Goal: Navigation & Orientation: Find specific page/section

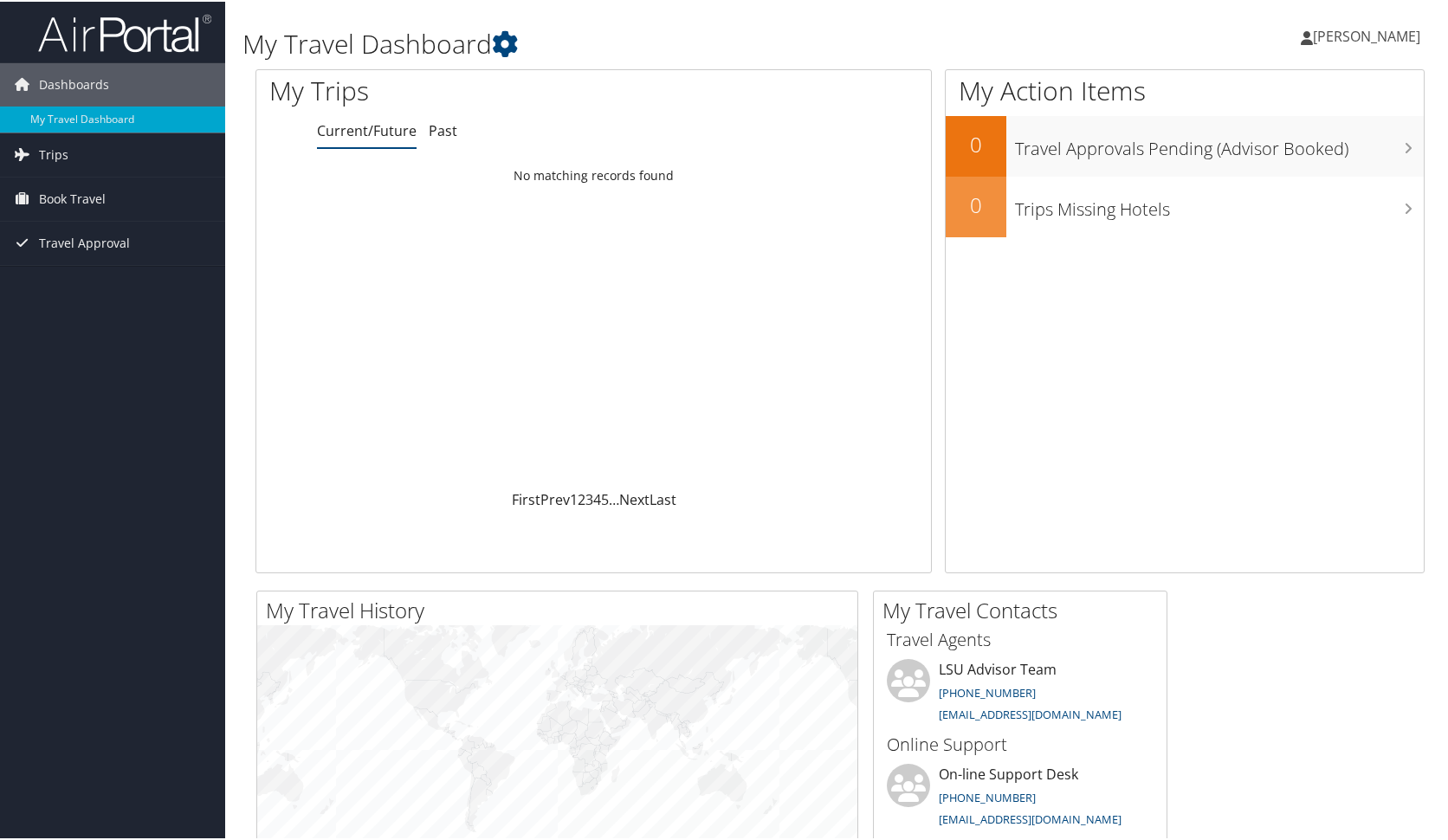
click at [122, 301] on div "Dashboards My Travel Dashboard Trips Current/Future Trips Past Trips Trips Miss…" at bounding box center [728, 654] width 1455 height 1308
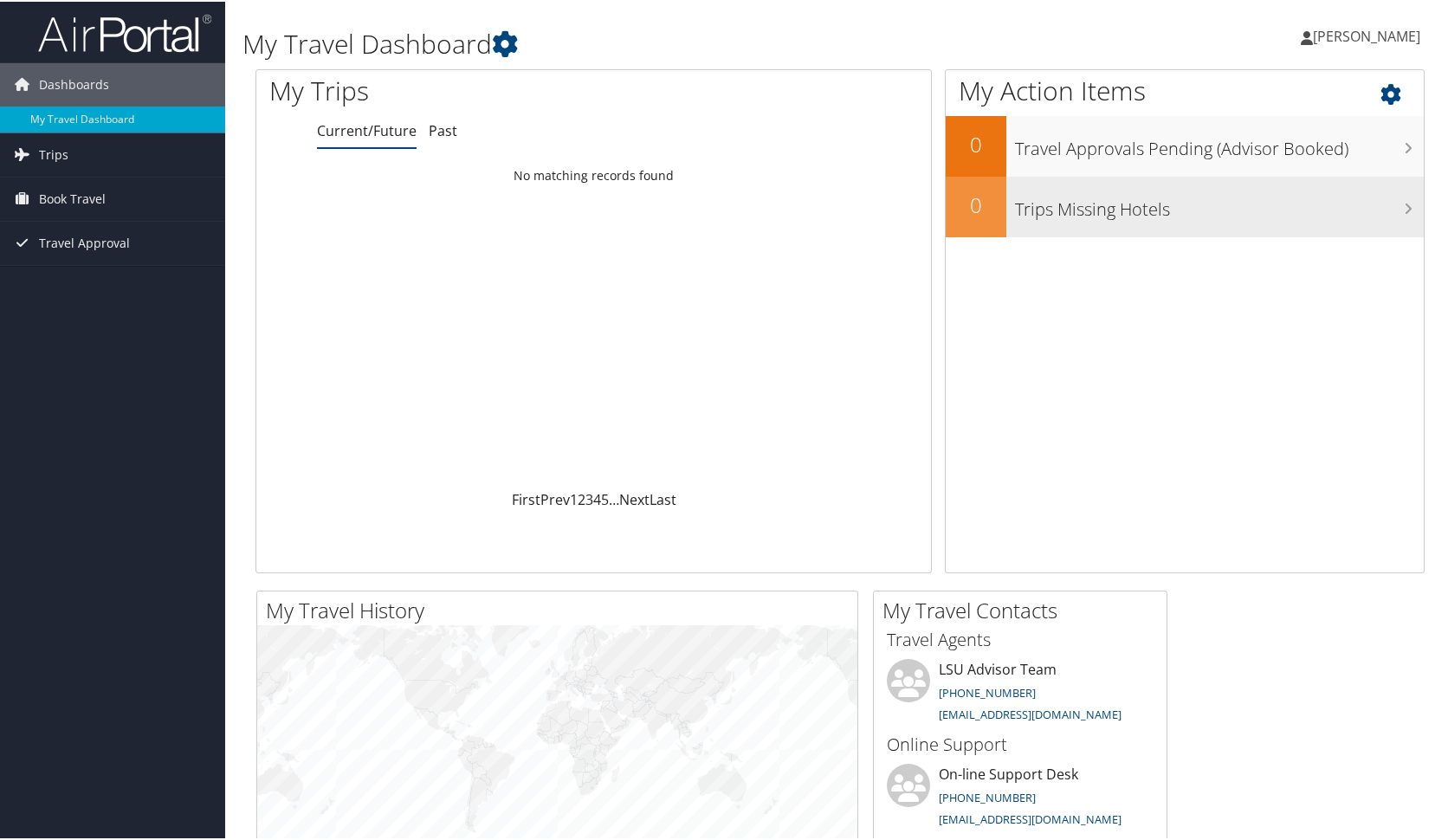
click at [1183, 214] on h3 "Trips Missing Hotels" at bounding box center [1219, 203] width 408 height 33
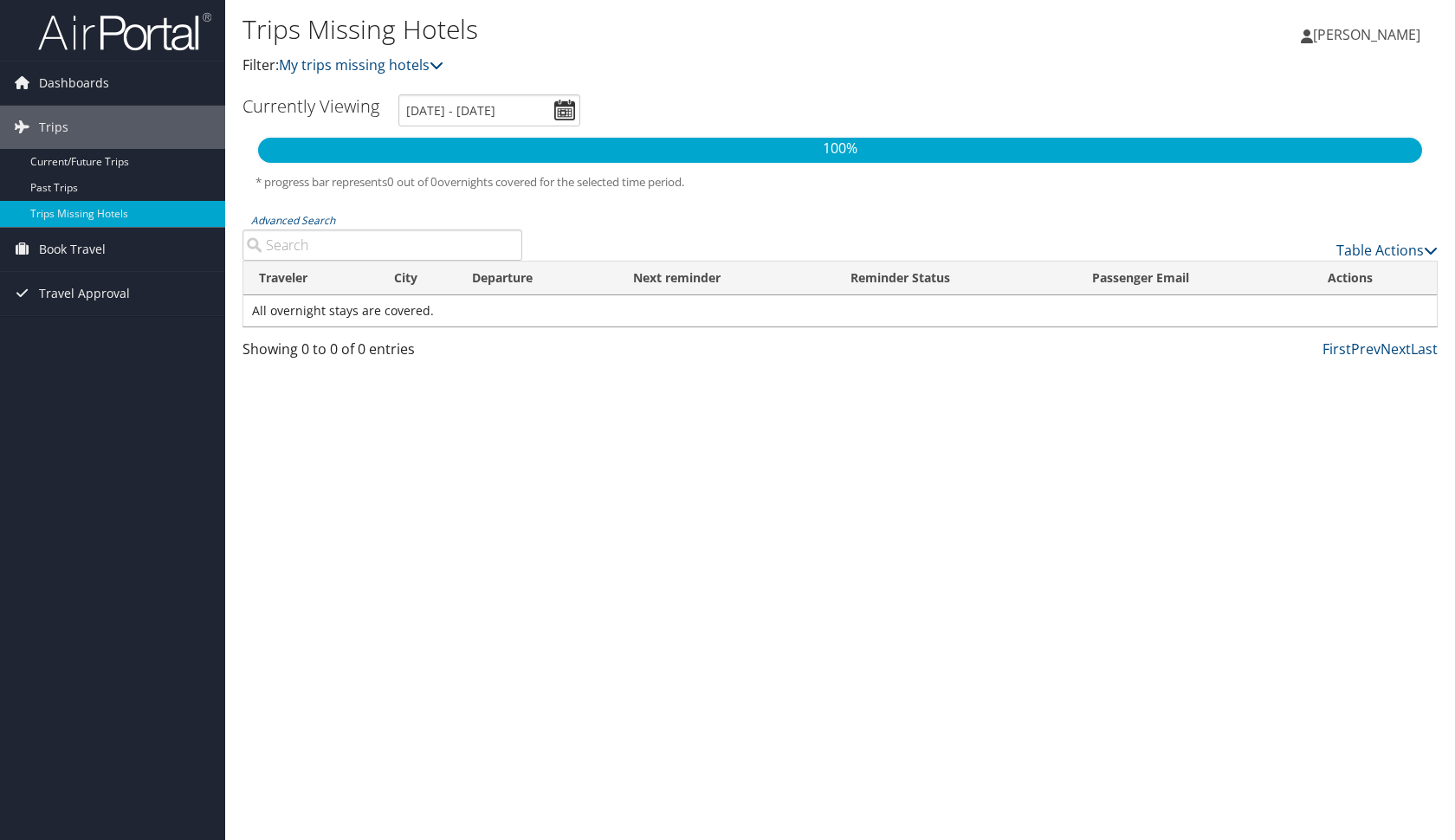
click at [685, 83] on div "Trips Missing Hotels Filter: My trips missing hotels" at bounding box center [640, 52] width 796 height 86
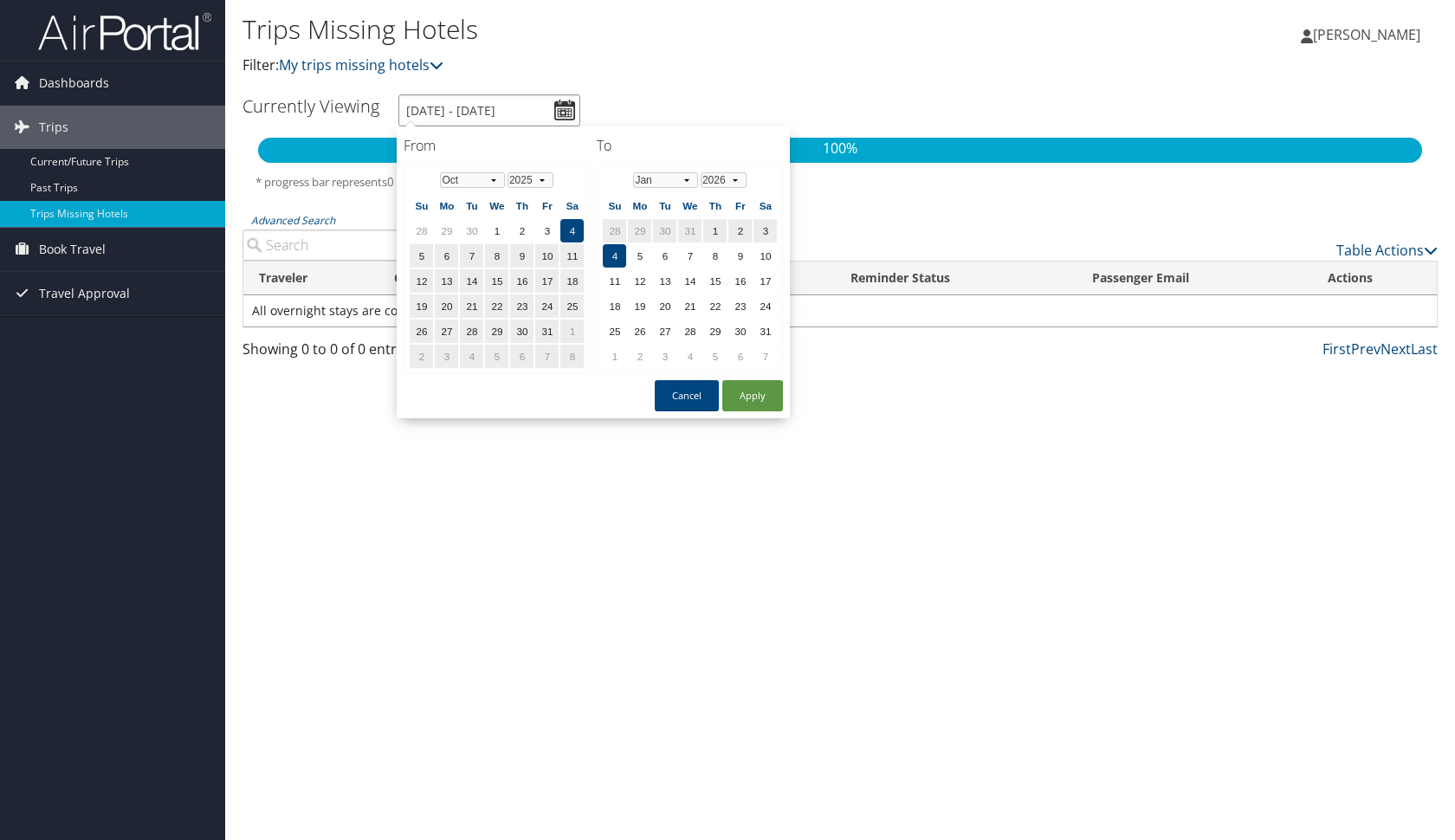
click at [568, 107] on input "10/4/2025 - 1/4/2026" at bounding box center [489, 111] width 181 height 32
drag, startPoint x: 742, startPoint y: 259, endPoint x: 741, endPoint y: 250, distance: 9.1
click at [741, 250] on td "9" at bounding box center [740, 256] width 23 height 23
click at [423, 279] on td "9" at bounding box center [421, 281] width 23 height 23
click at [696, 402] on button "Cancel" at bounding box center [687, 395] width 64 height 31
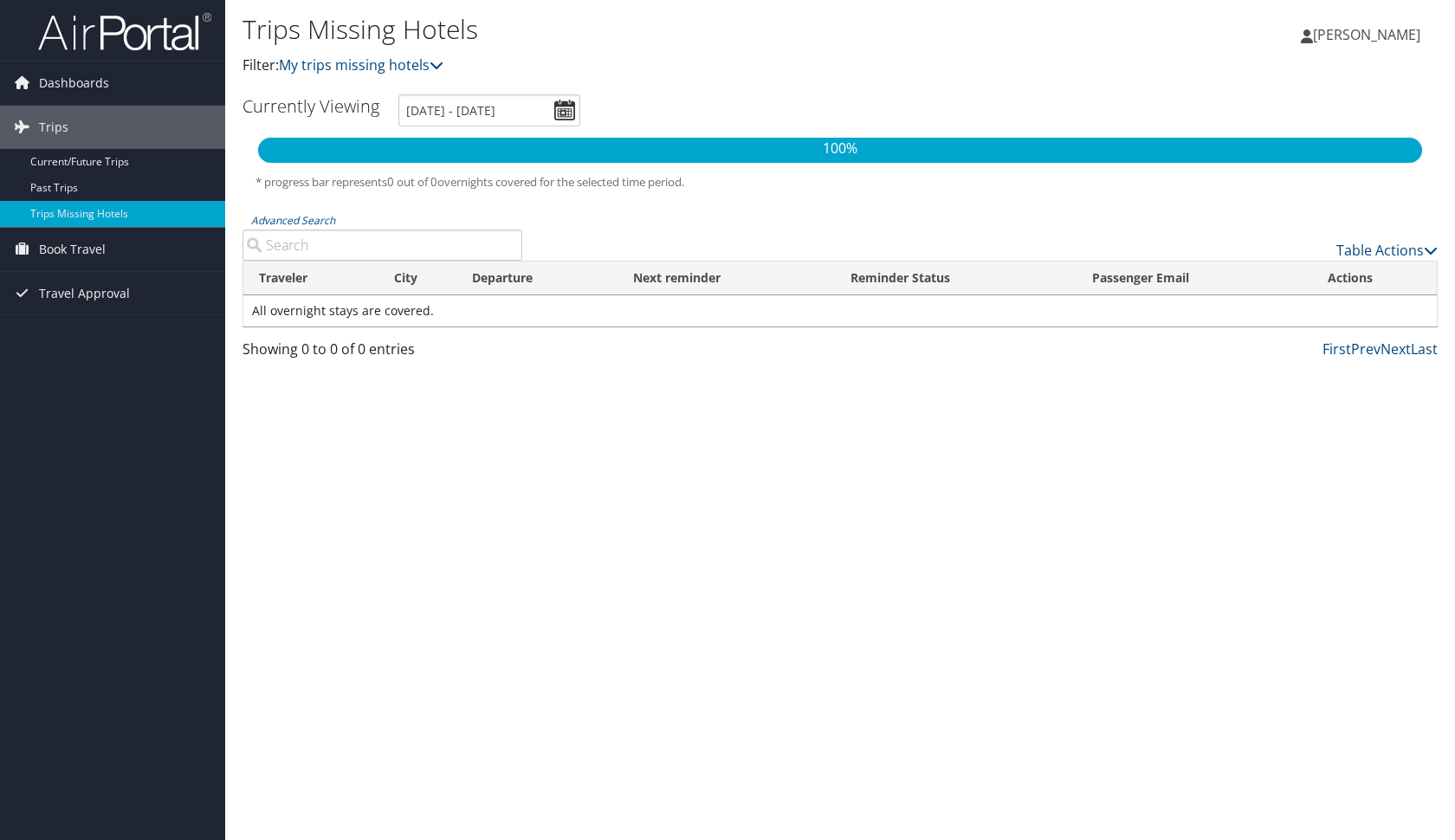
click at [1010, 539] on div "Trips Missing Hotels Filter: My trips missing hotels Yangzhou Wang Yangzhou Wan…" at bounding box center [840, 420] width 1230 height 840
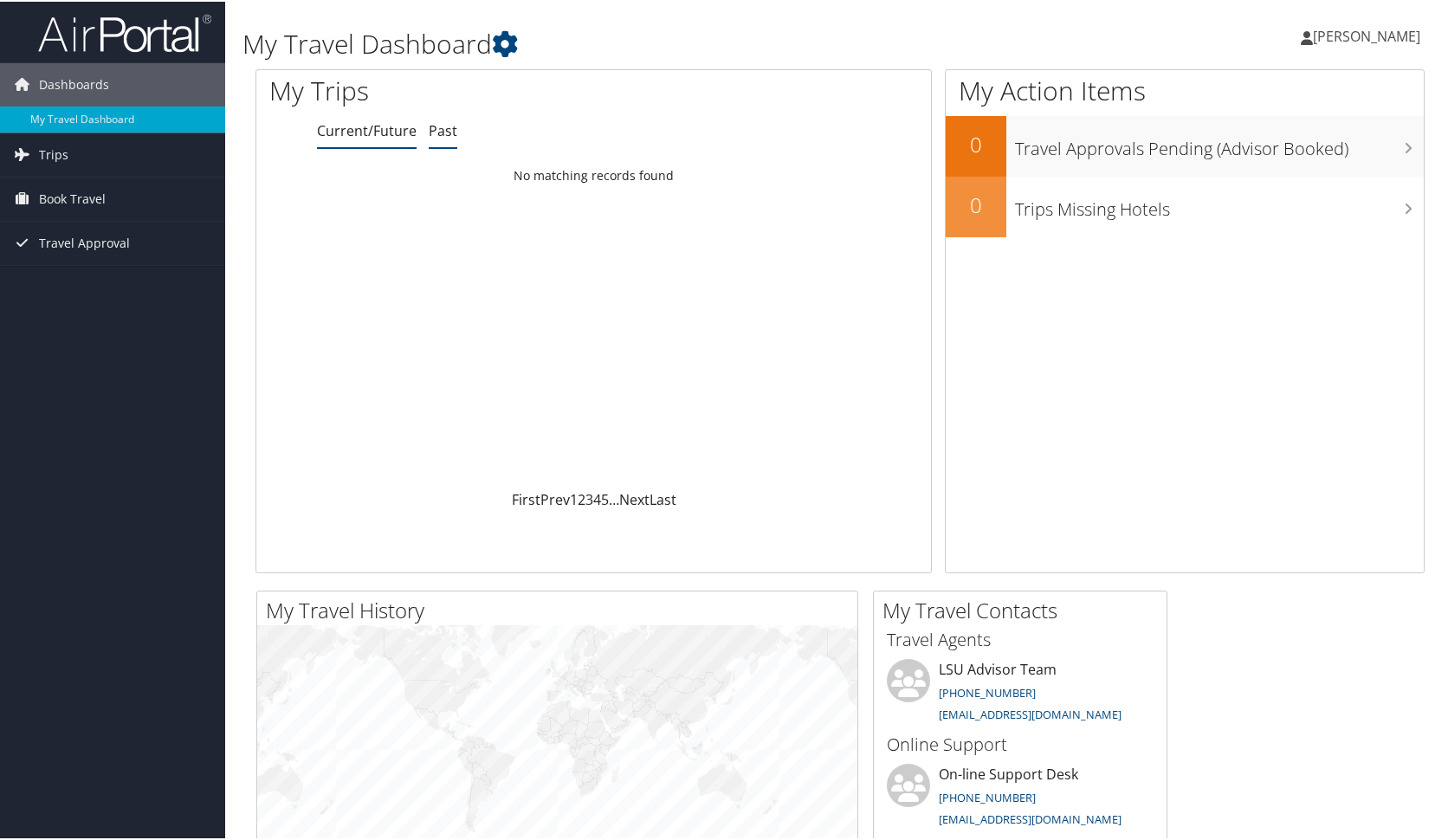
click at [437, 132] on link "Past" at bounding box center [443, 129] width 29 height 19
click at [392, 129] on link "Current/Future" at bounding box center [366, 129] width 99 height 19
click at [1333, 38] on span "[PERSON_NAME]" at bounding box center [1367, 34] width 107 height 19
click at [1331, 122] on link "Travel Agency Contacts" at bounding box center [1320, 124] width 193 height 29
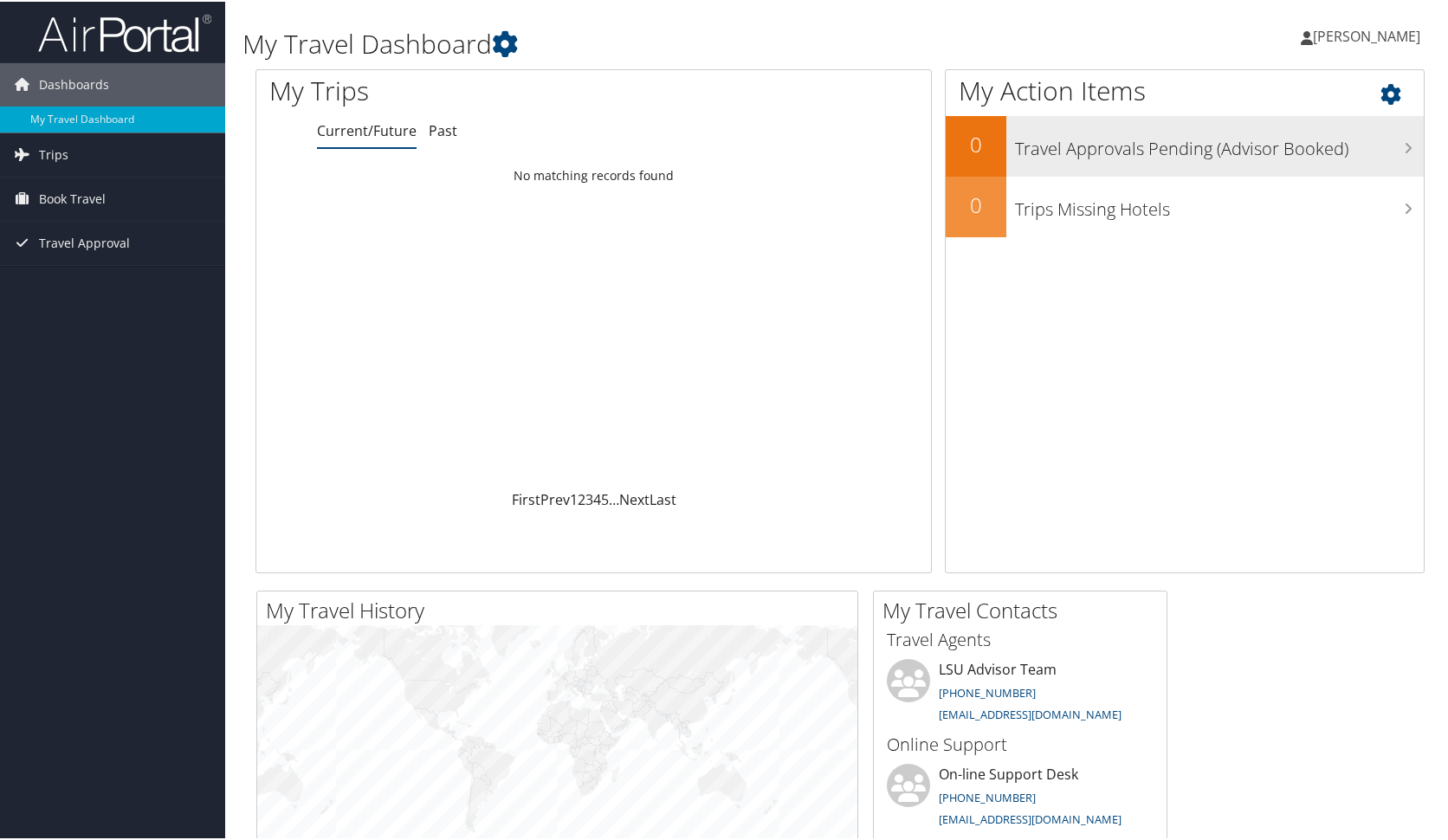
click at [1318, 162] on div "Travel Approvals Pending (Advisor Booked)" at bounding box center [1215, 145] width 417 height 61
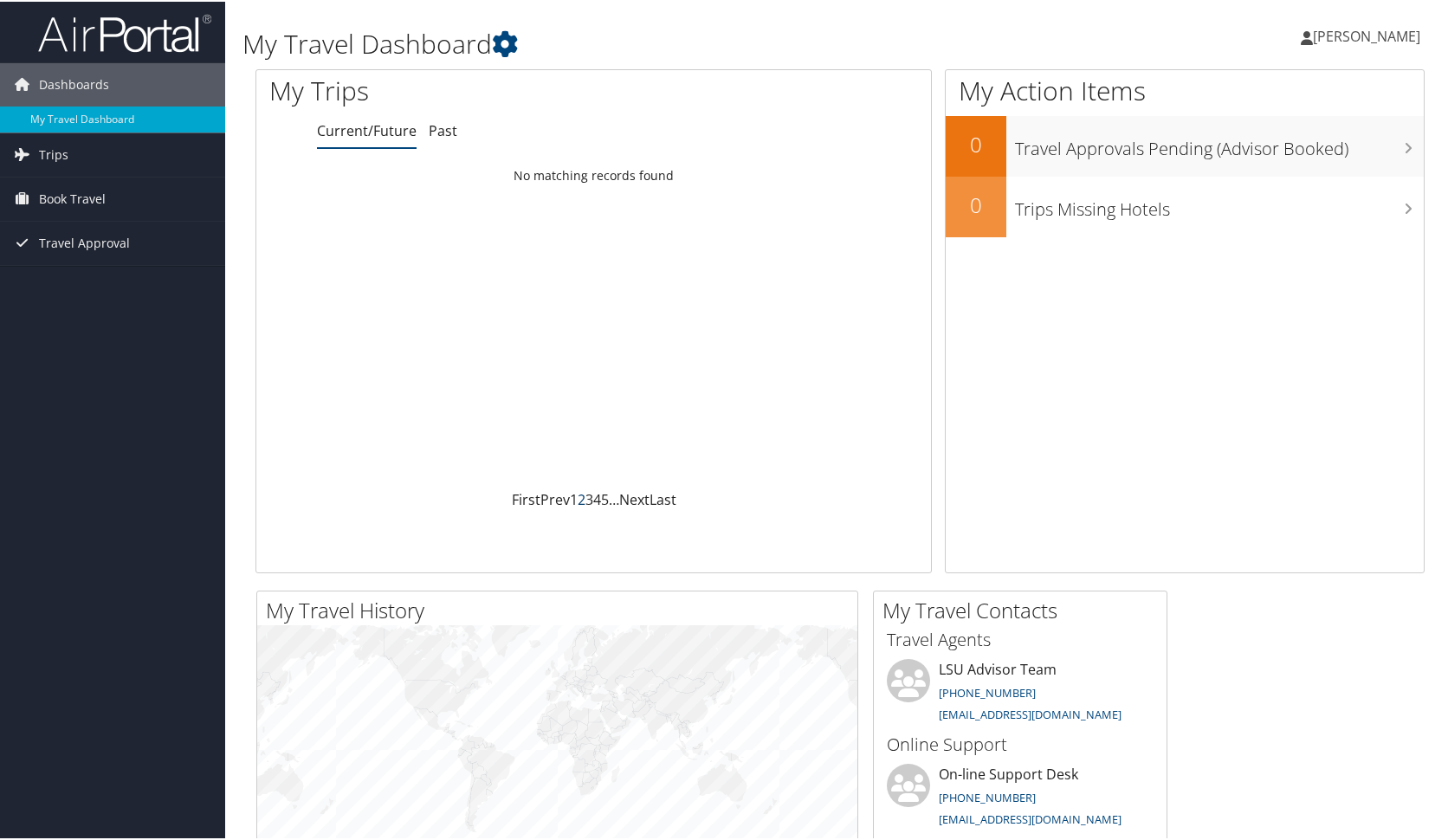
click at [577, 488] on link "2" at bounding box center [581, 497] width 8 height 19
click at [435, 52] on h1 "My Travel Dashboard" at bounding box center [640, 42] width 796 height 37
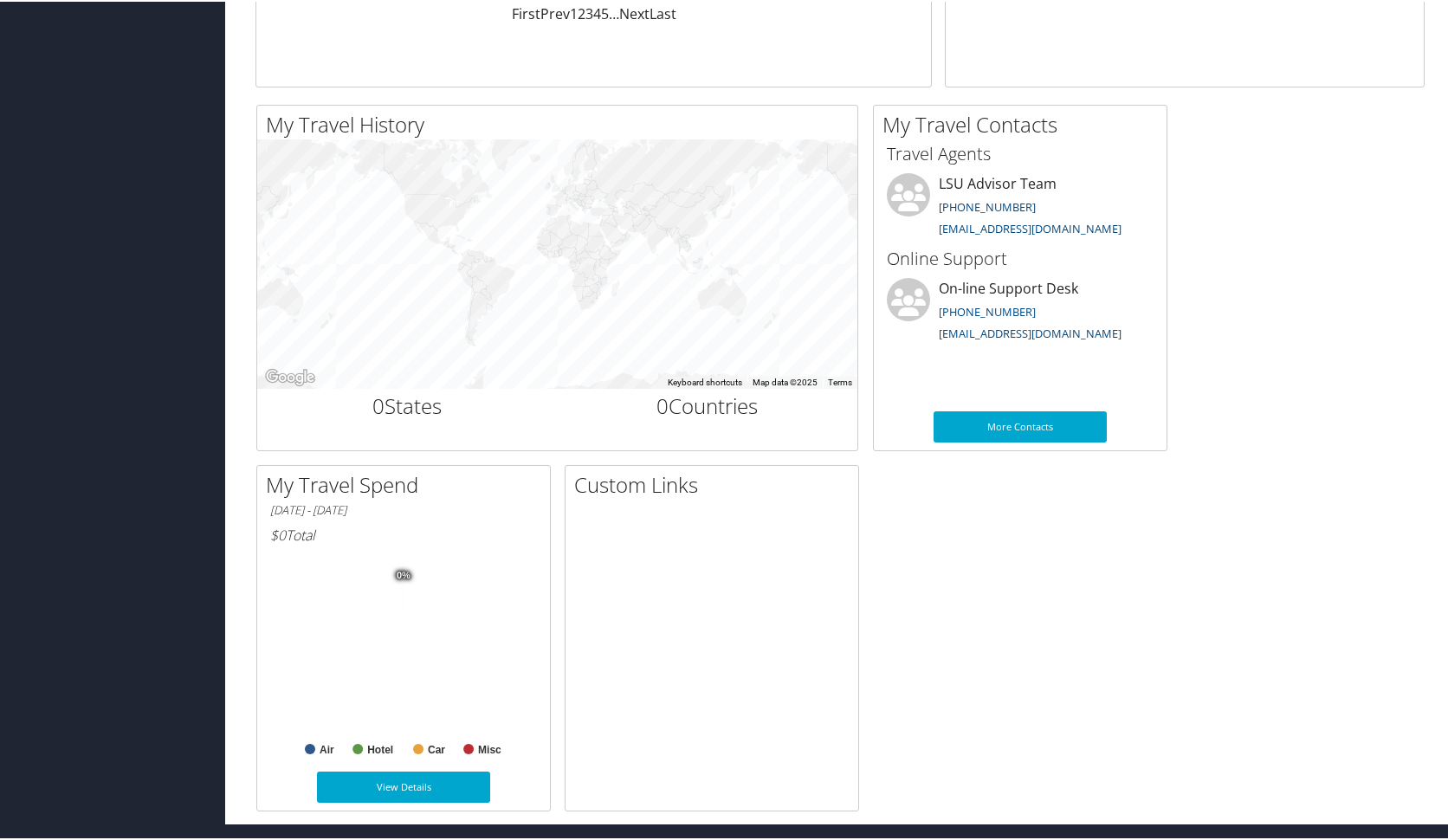
scroll to position [485, 0]
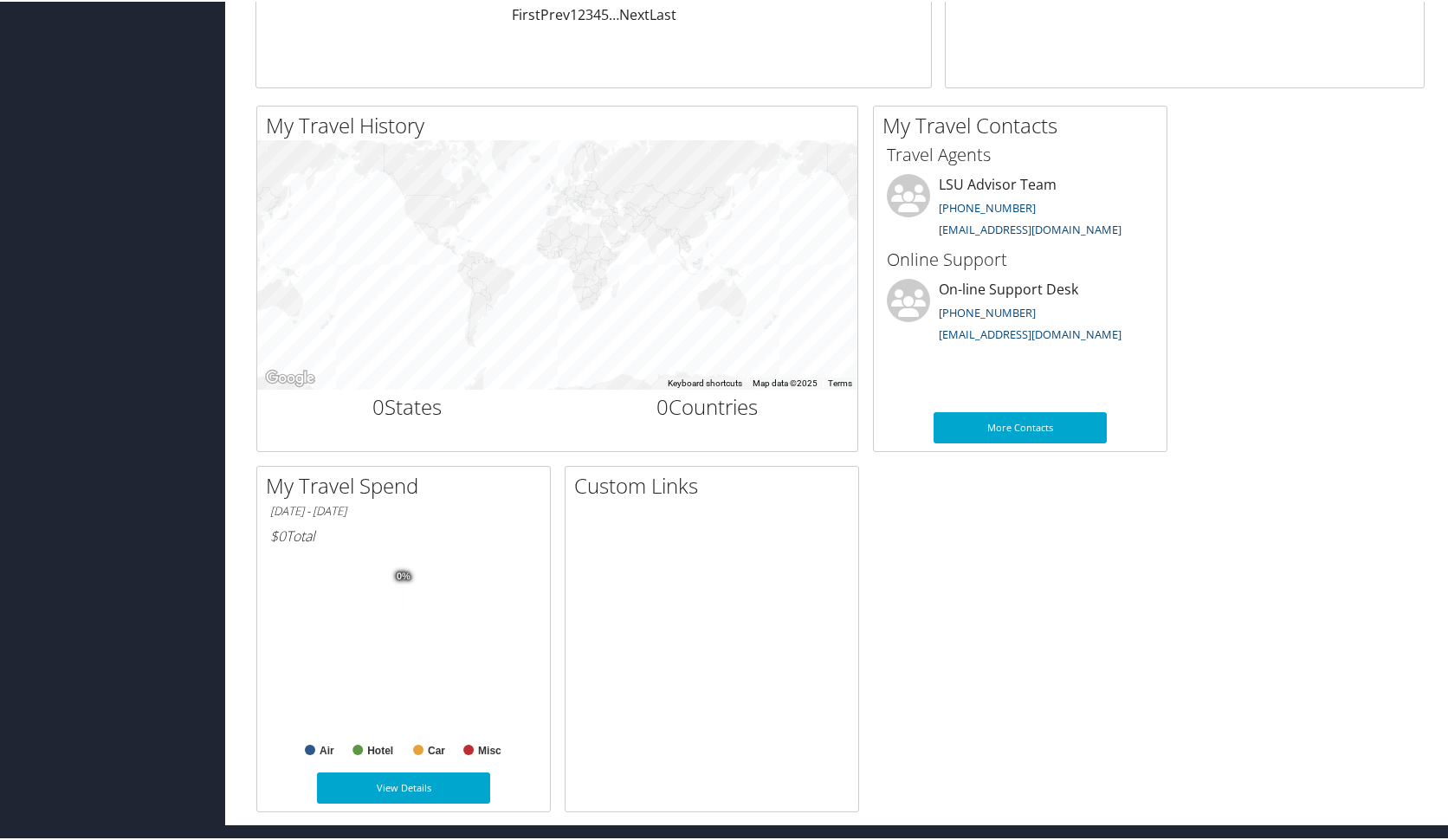
click at [619, 500] on div "Custom Links" at bounding box center [711, 637] width 294 height 347
click at [623, 491] on h2 "Custom Links" at bounding box center [716, 483] width 284 height 29
click at [1180, 528] on div "My Travel History Small Medium Large ← Move left → Move right ↑ Move up ↓ Move …" at bounding box center [839, 457] width 1195 height 707
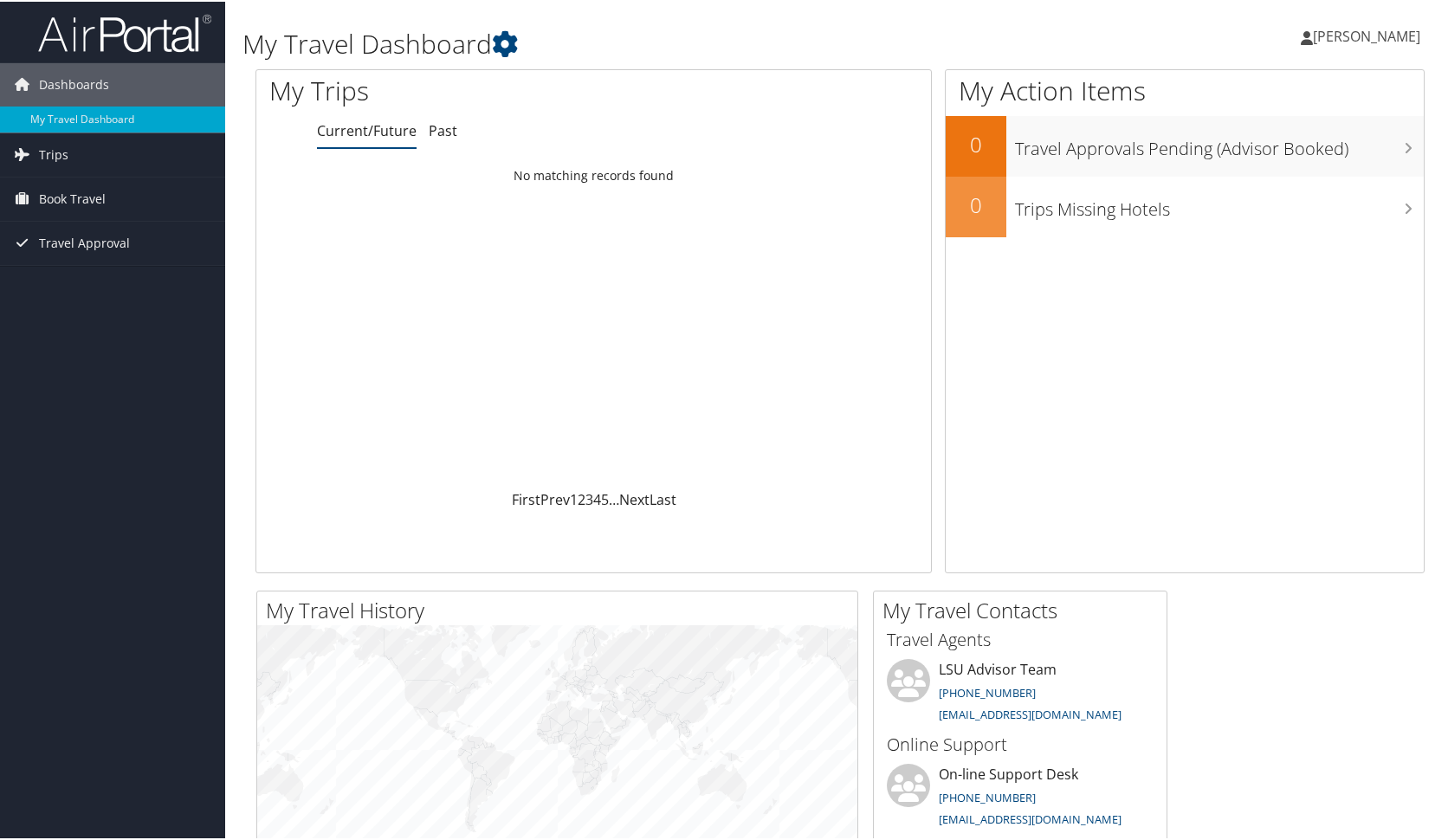
scroll to position [5, 0]
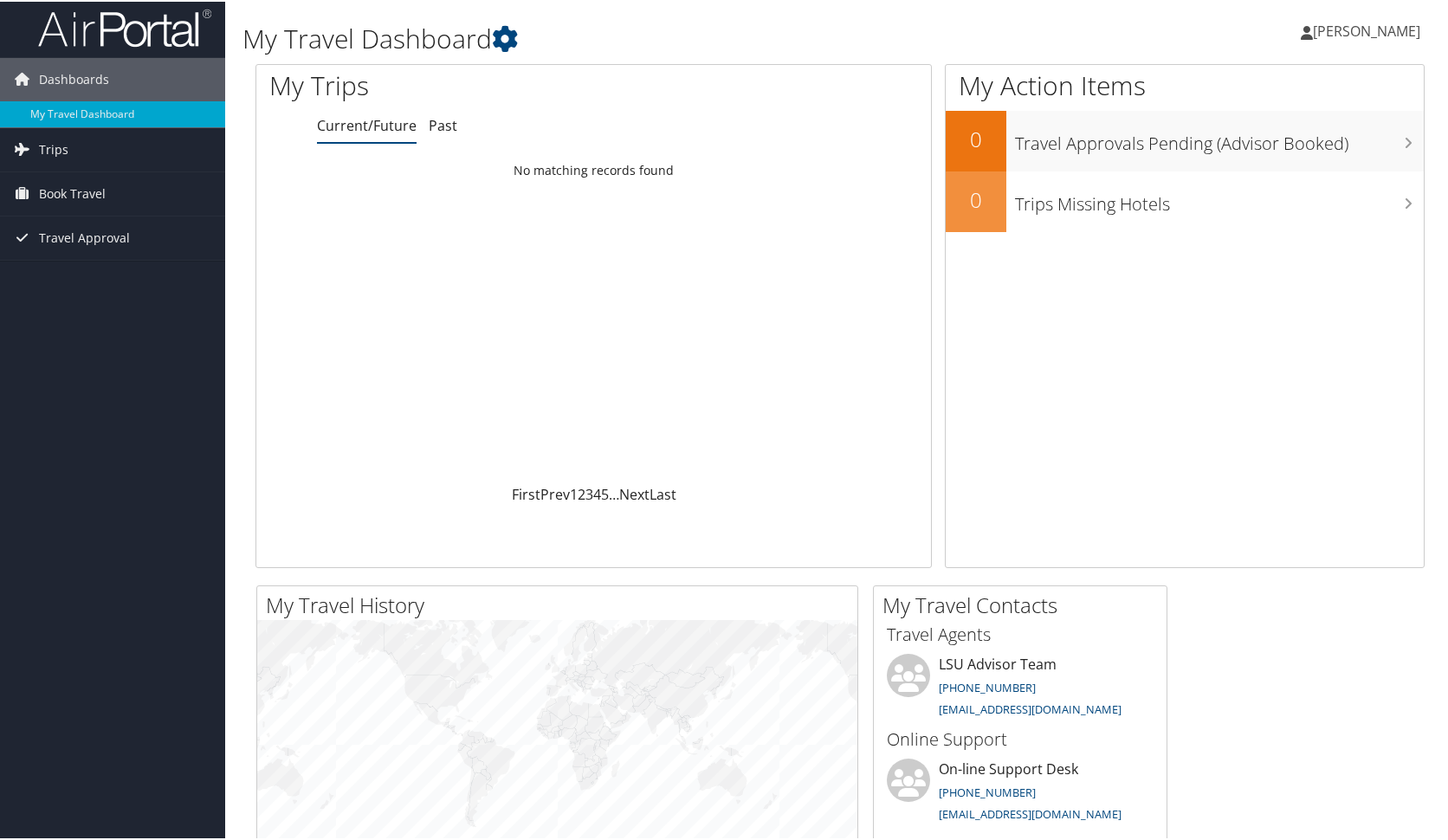
click at [302, 88] on h1 "My Trips" at bounding box center [453, 84] width 368 height 37
click at [459, 39] on h1 "My Travel Dashboard" at bounding box center [640, 37] width 796 height 37
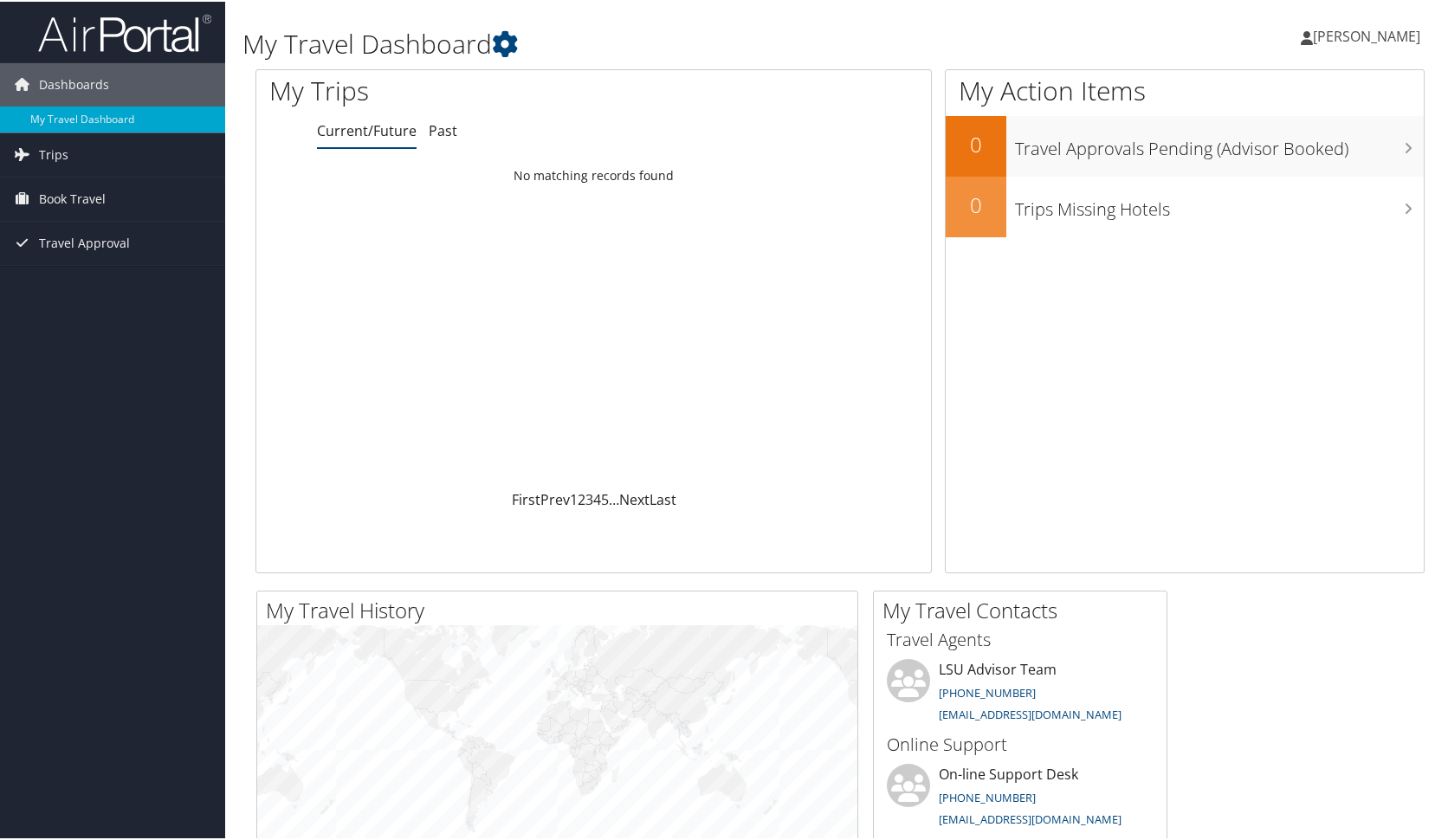
scroll to position [0, 0]
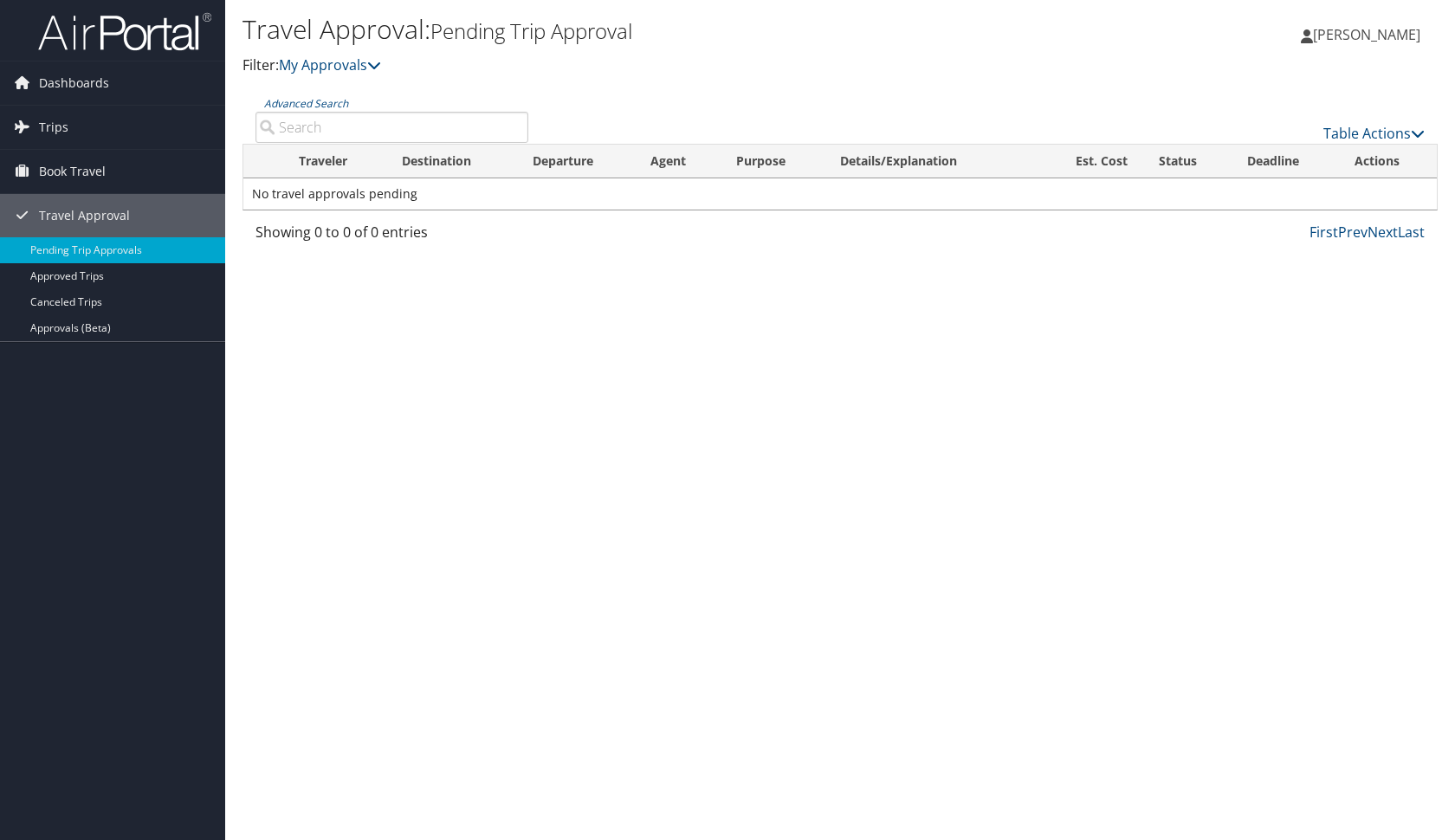
click at [459, 127] on input "Advanced Search" at bounding box center [391, 127] width 273 height 31
click at [378, 69] on icon at bounding box center [374, 65] width 14 height 14
click at [688, 349] on div "Travel Approval: Pending Trip Approval Filter: My Approvals Yangzhou Wang Yangz…" at bounding box center [840, 420] width 1230 height 840
click at [426, 121] on input "Advanced Search" at bounding box center [391, 127] width 273 height 31
